Goal: Task Accomplishment & Management: Manage account settings

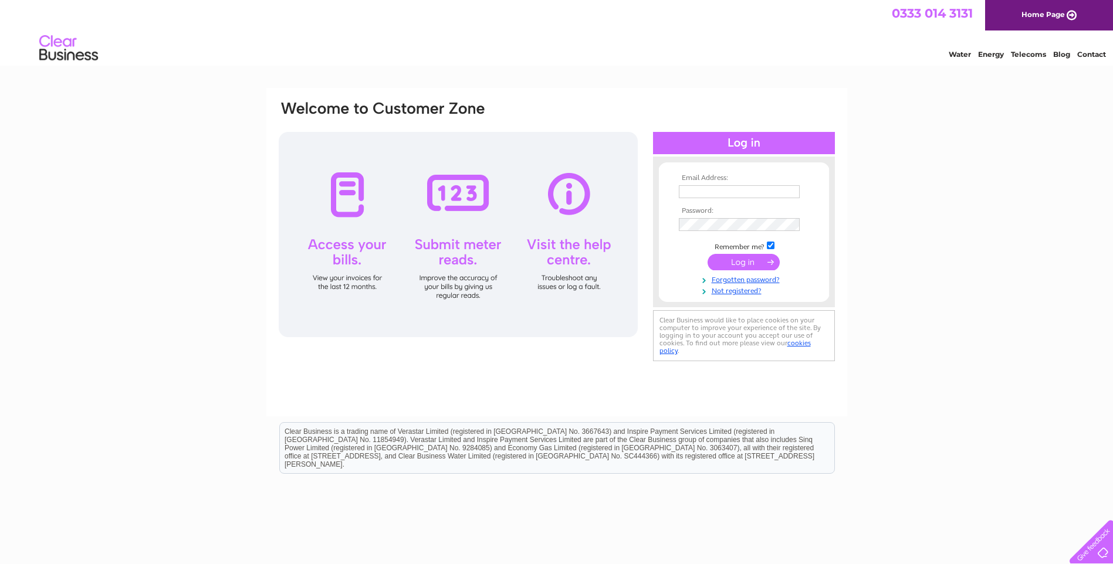
type input "[EMAIL_ADDRESS][DOMAIN_NAME]"
click at [745, 264] on input "submit" at bounding box center [743, 262] width 72 height 16
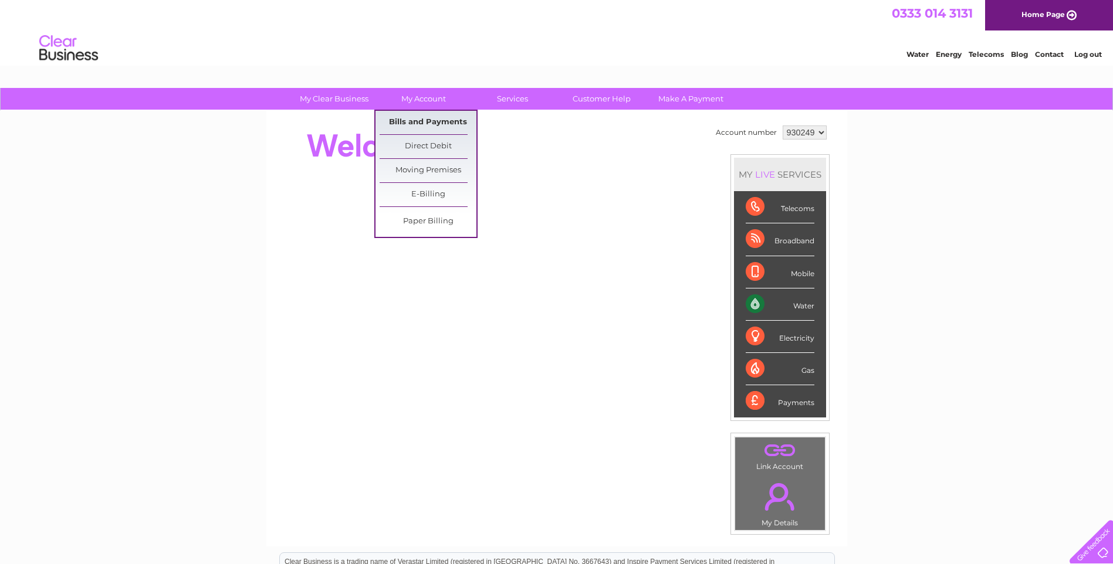
click at [423, 122] on link "Bills and Payments" at bounding box center [427, 122] width 97 height 23
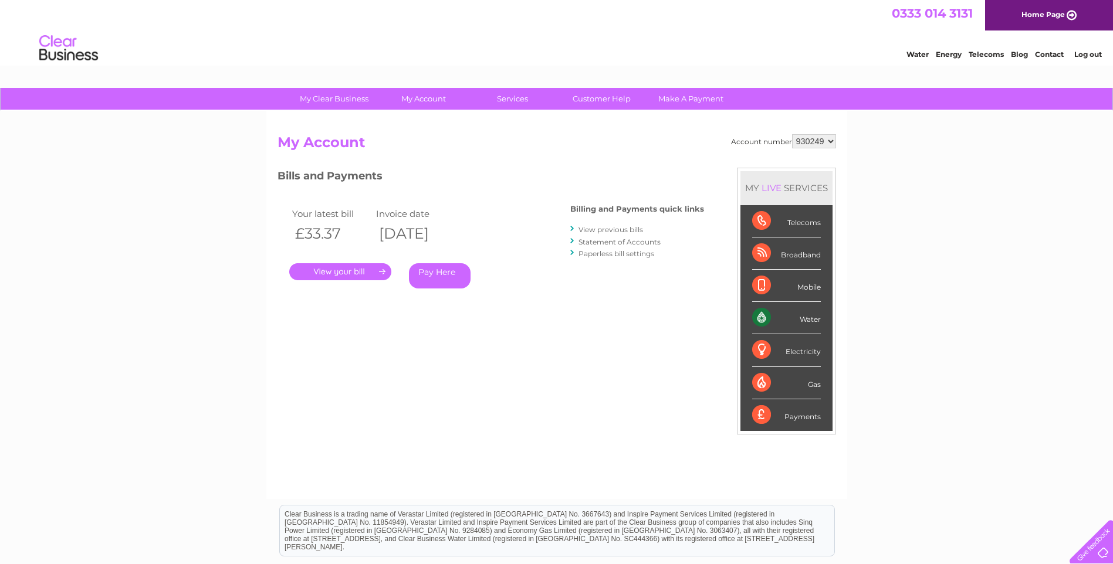
click at [349, 274] on link "." at bounding box center [340, 271] width 102 height 17
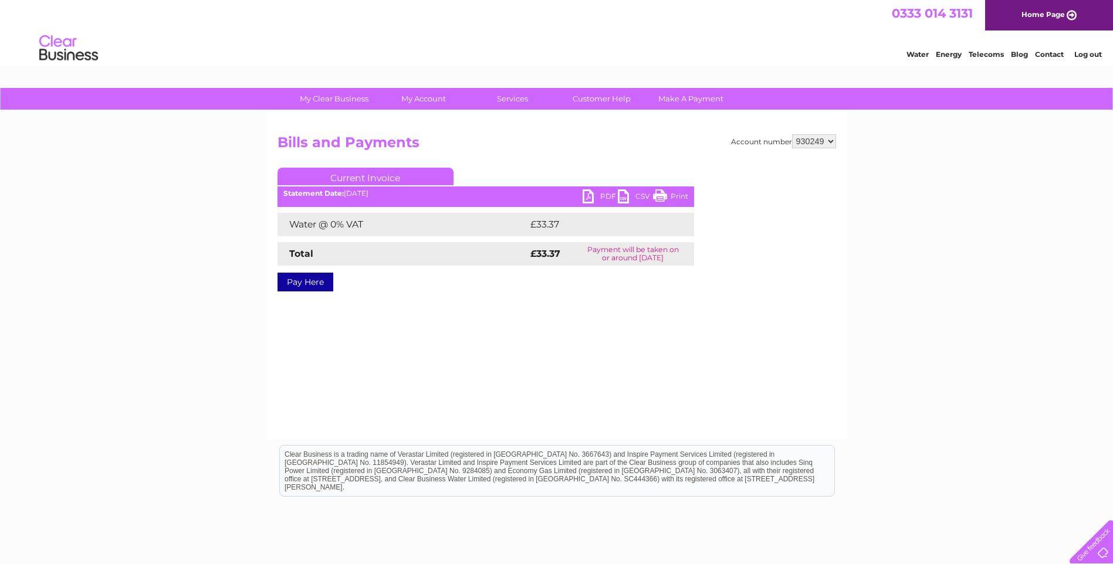
click at [598, 196] on link "PDF" at bounding box center [599, 197] width 35 height 17
click at [1088, 54] on link "Log out" at bounding box center [1088, 54] width 28 height 9
